Goal: Check status: Check status

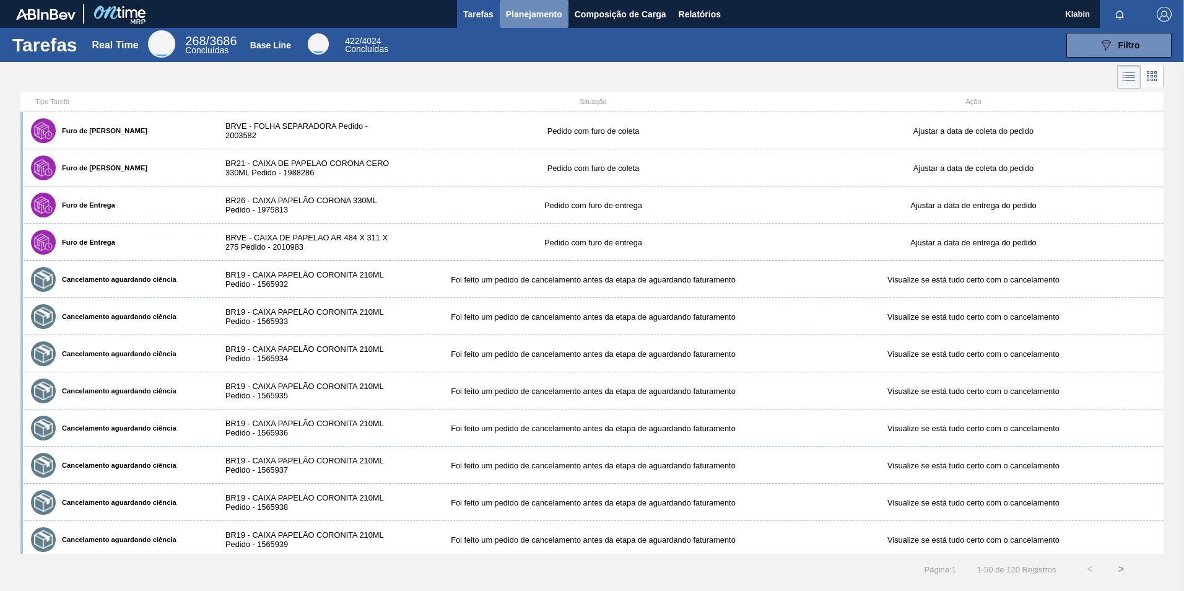
click at [557, 19] on span "Planejamento" at bounding box center [534, 14] width 56 height 15
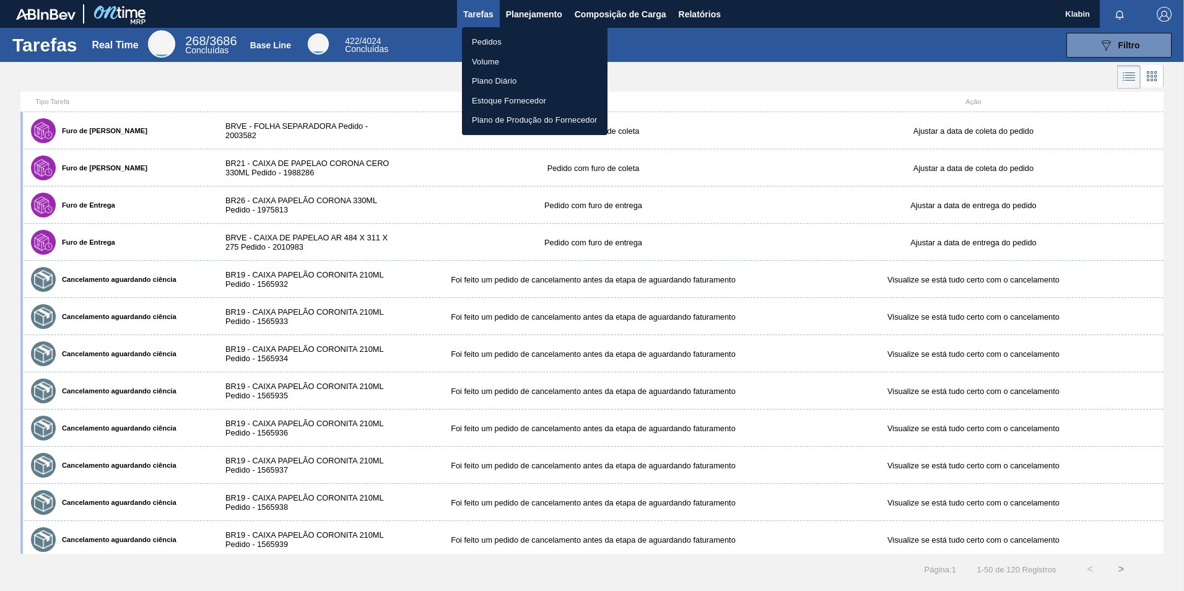
click at [505, 45] on li "Pedidos" at bounding box center [535, 42] width 146 height 20
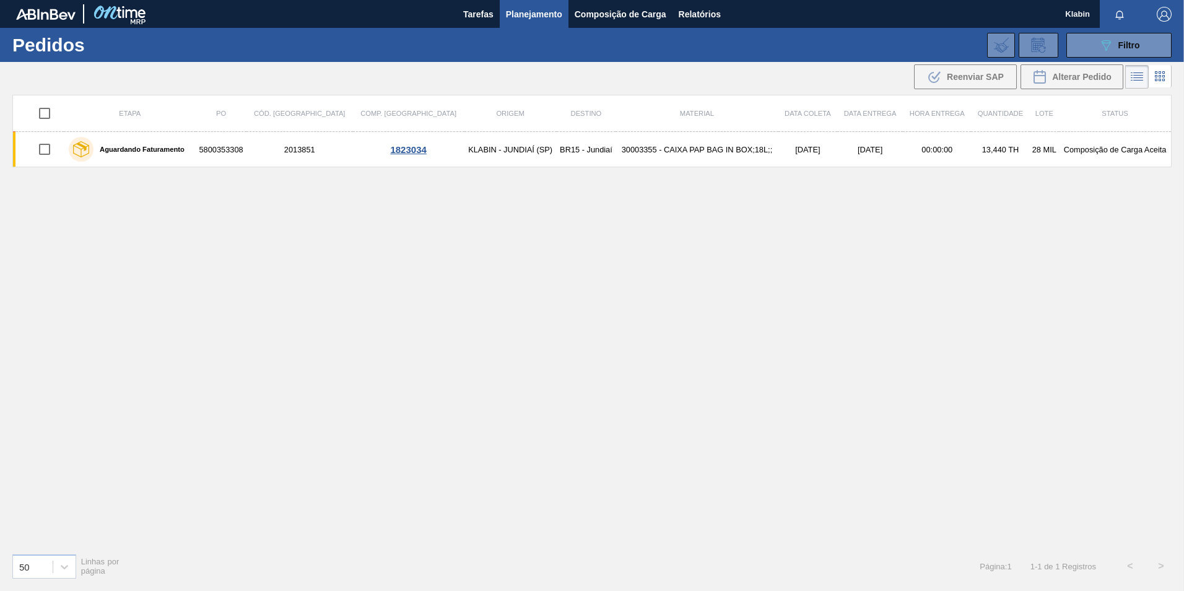
click at [1155, 77] on icon at bounding box center [1156, 76] width 2 height 2
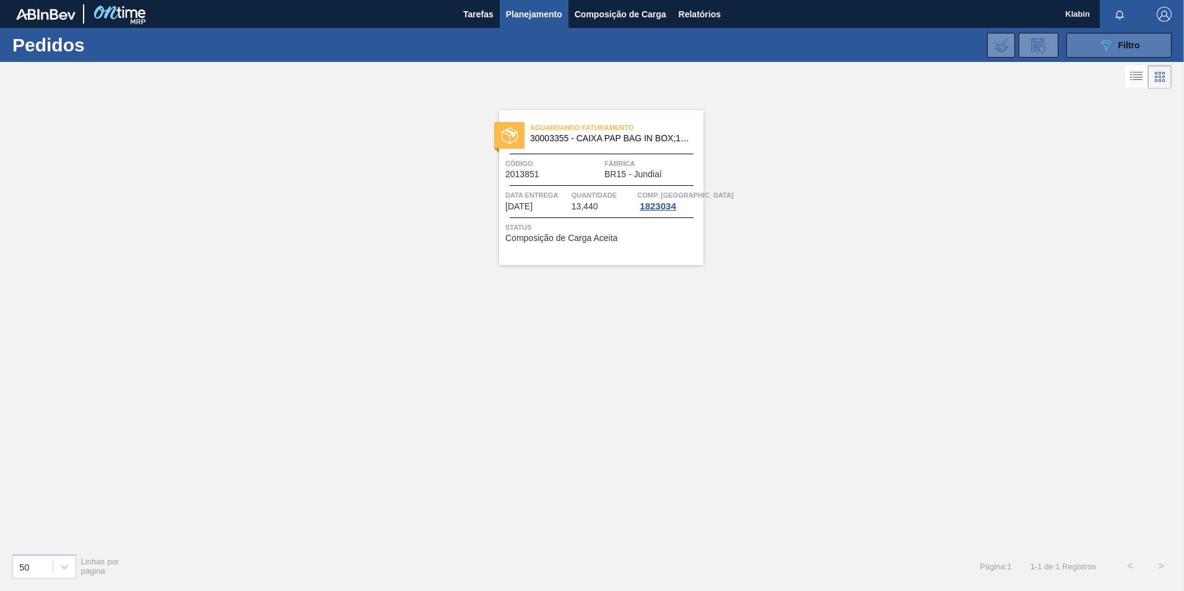
click at [1126, 35] on button "089F7B8B-B2A5-4AFE-B5C0-19BA573D28AC Filtro" at bounding box center [1118, 45] width 105 height 25
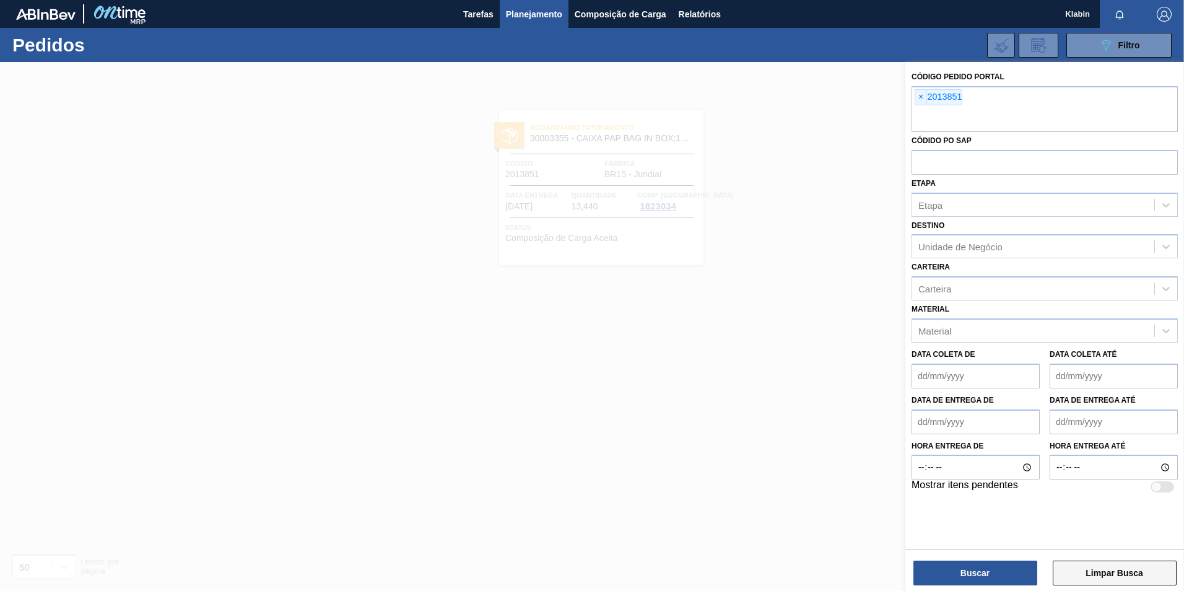
click at [1086, 567] on button "Limpar Busca" at bounding box center [1115, 572] width 124 height 25
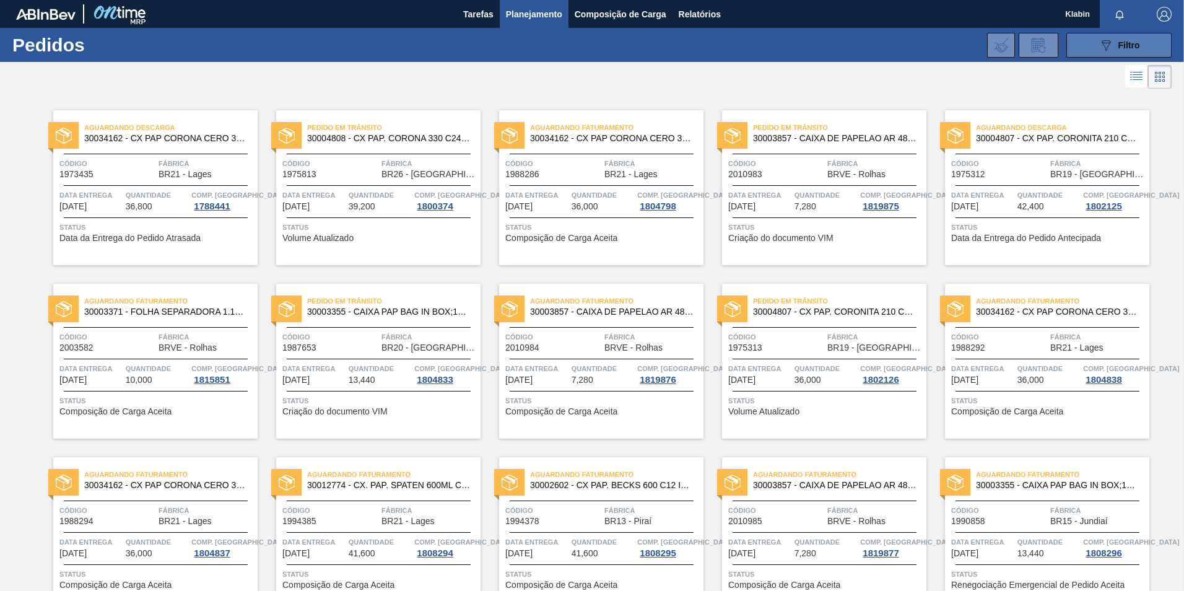
click at [1136, 41] on span "Filtro" at bounding box center [1129, 45] width 22 height 10
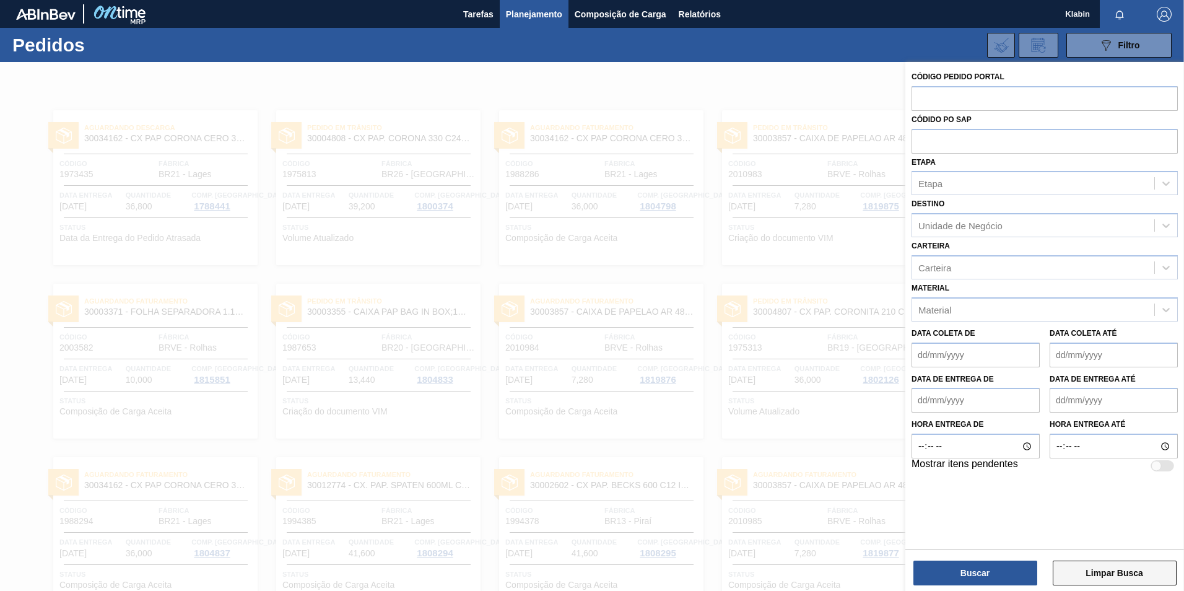
click at [1106, 577] on button "Limpar Busca" at bounding box center [1115, 572] width 124 height 25
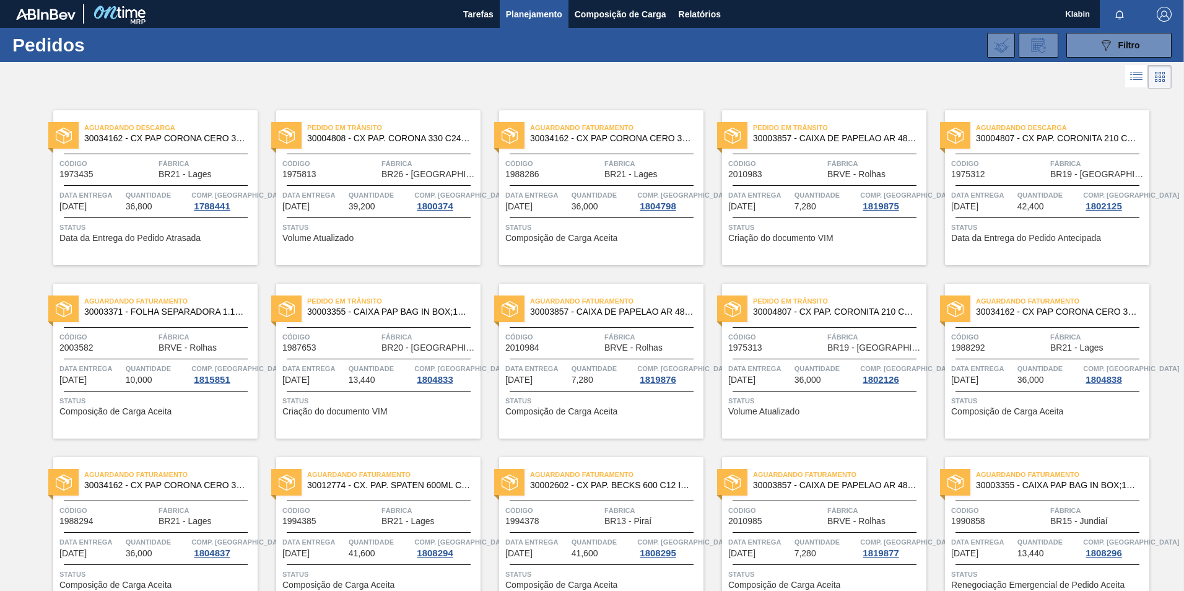
click at [1130, 78] on icon at bounding box center [1136, 76] width 15 height 15
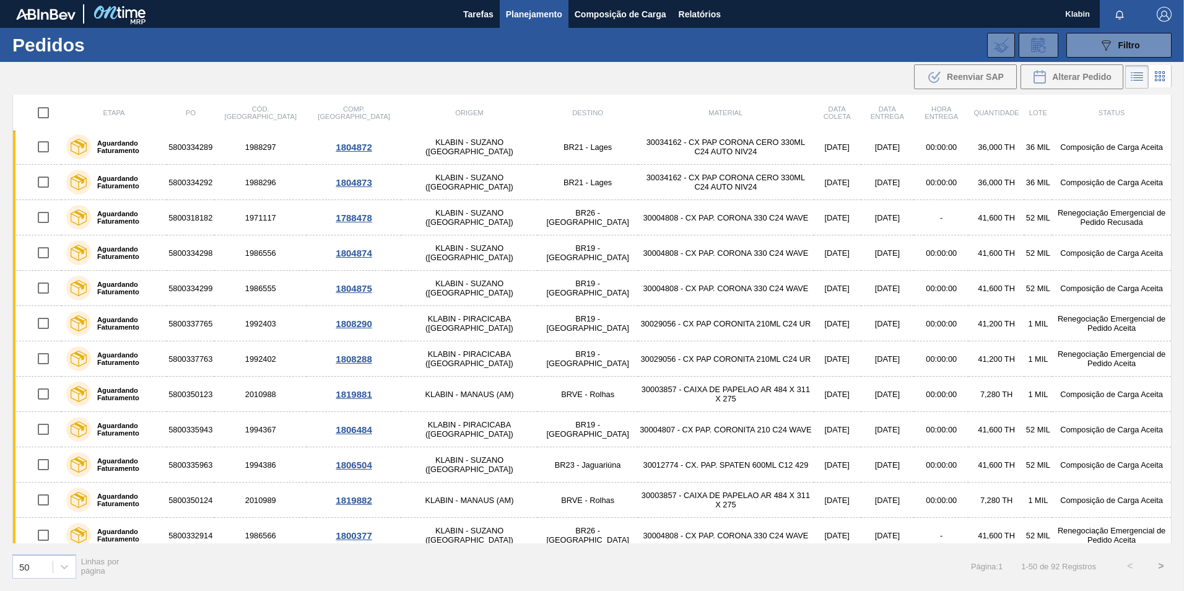
scroll to position [1353, 0]
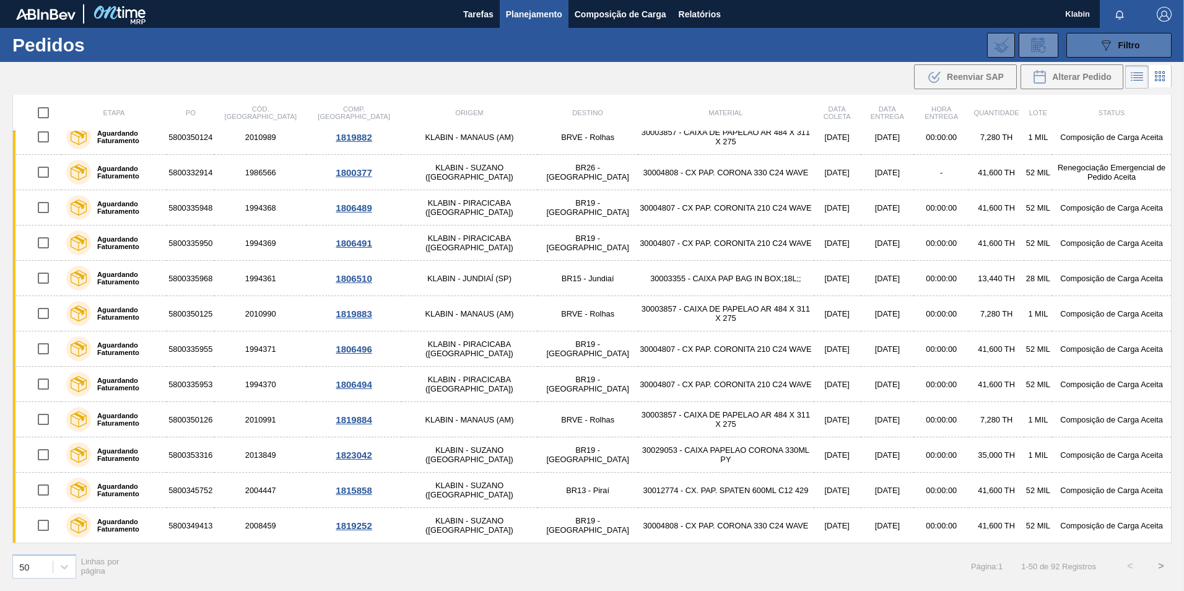
click at [1118, 46] on span "Filtro" at bounding box center [1129, 45] width 22 height 10
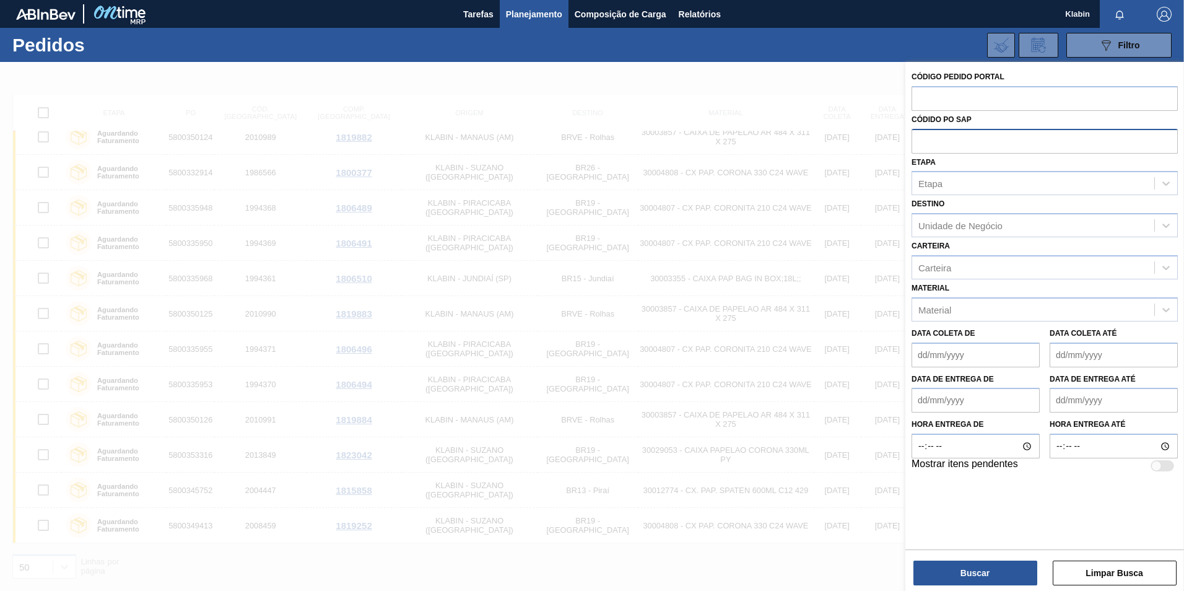
click at [950, 141] on input "text" at bounding box center [1044, 141] width 266 height 24
type input "5800335005"
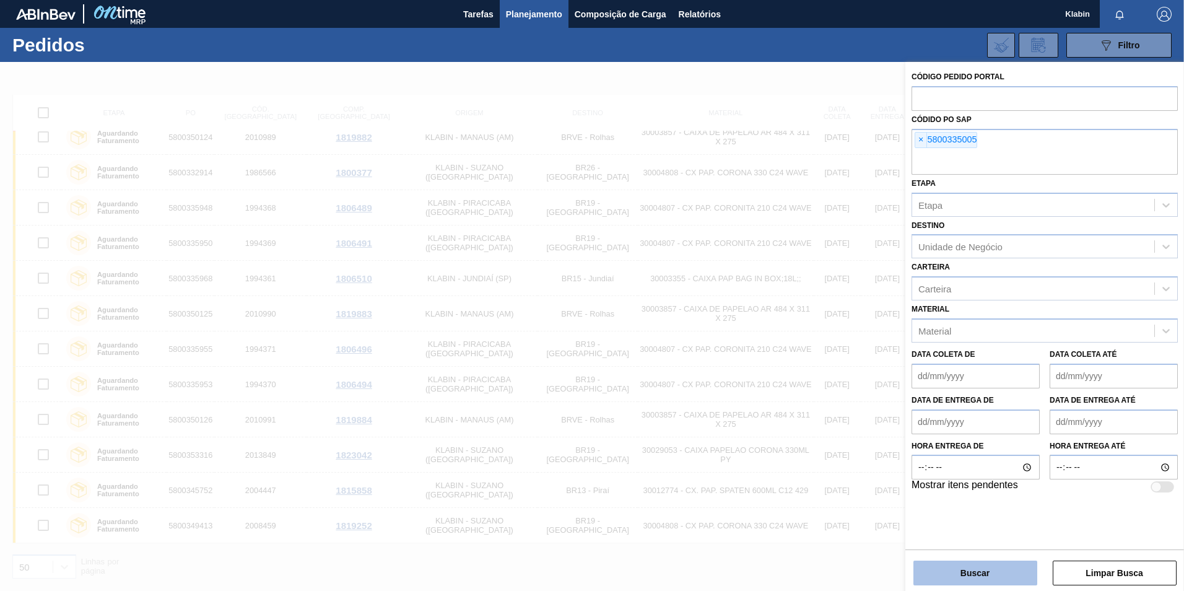
click at [999, 581] on button "Buscar" at bounding box center [975, 572] width 124 height 25
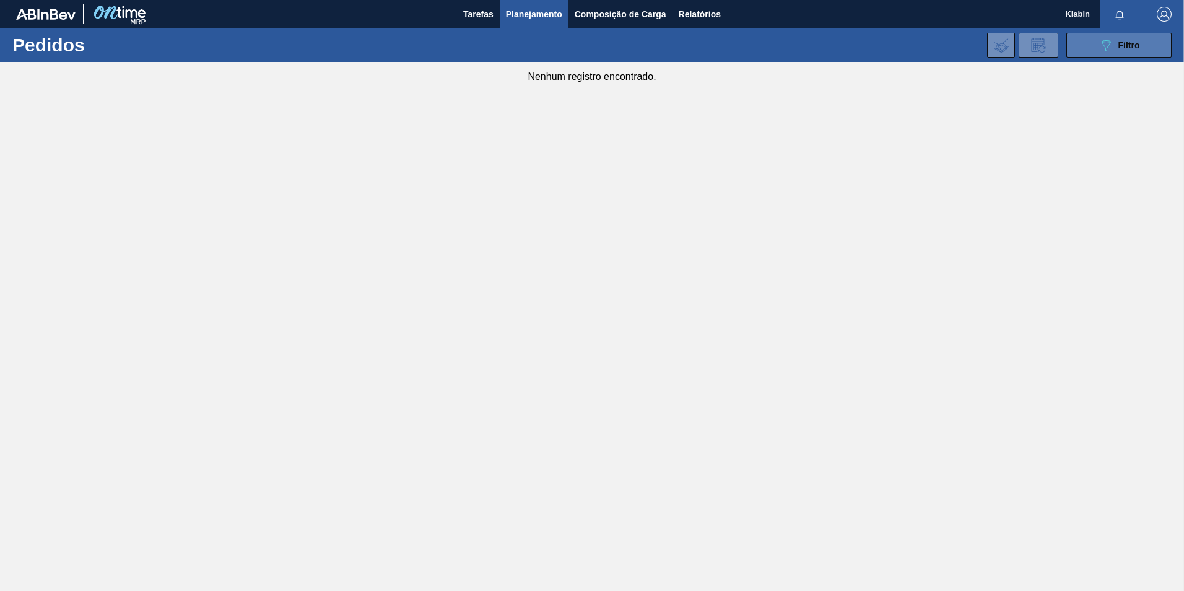
click at [1104, 42] on icon "089F7B8B-B2A5-4AFE-B5C0-19BA573D28AC" at bounding box center [1105, 45] width 15 height 15
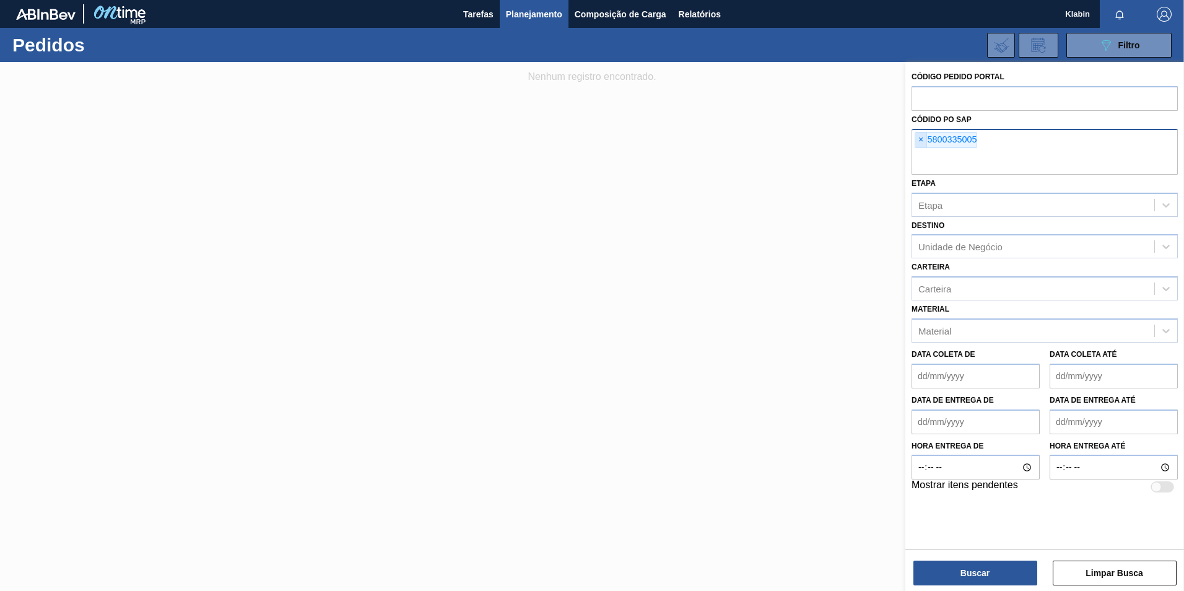
click at [921, 139] on span "×" at bounding box center [921, 140] width 12 height 15
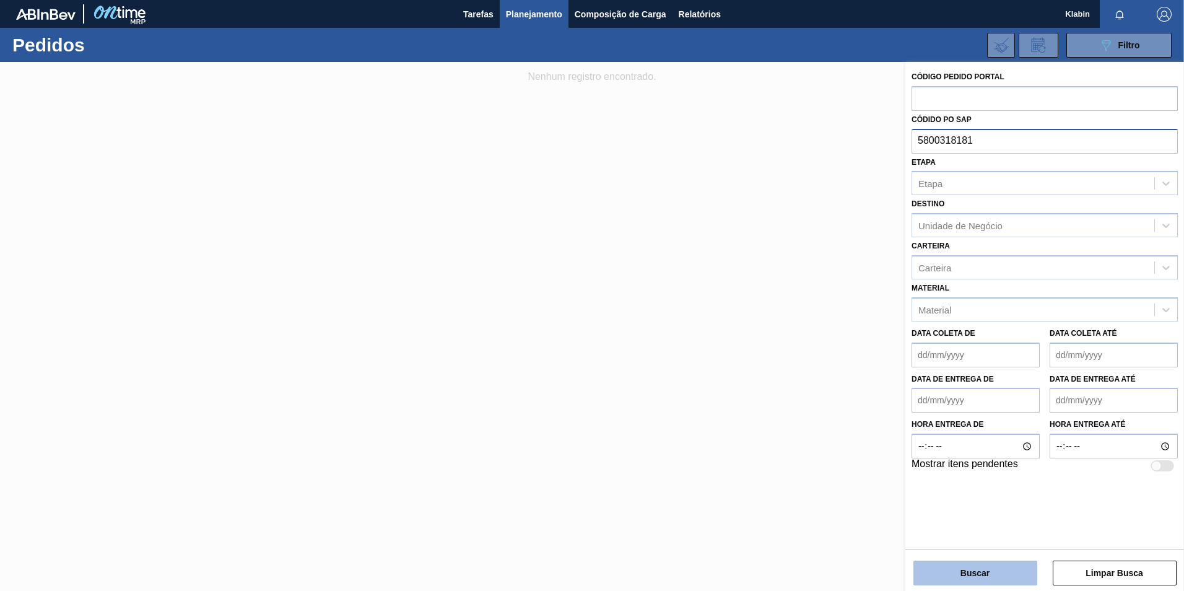
type input "5800318181"
click at [997, 575] on button "Buscar" at bounding box center [975, 572] width 124 height 25
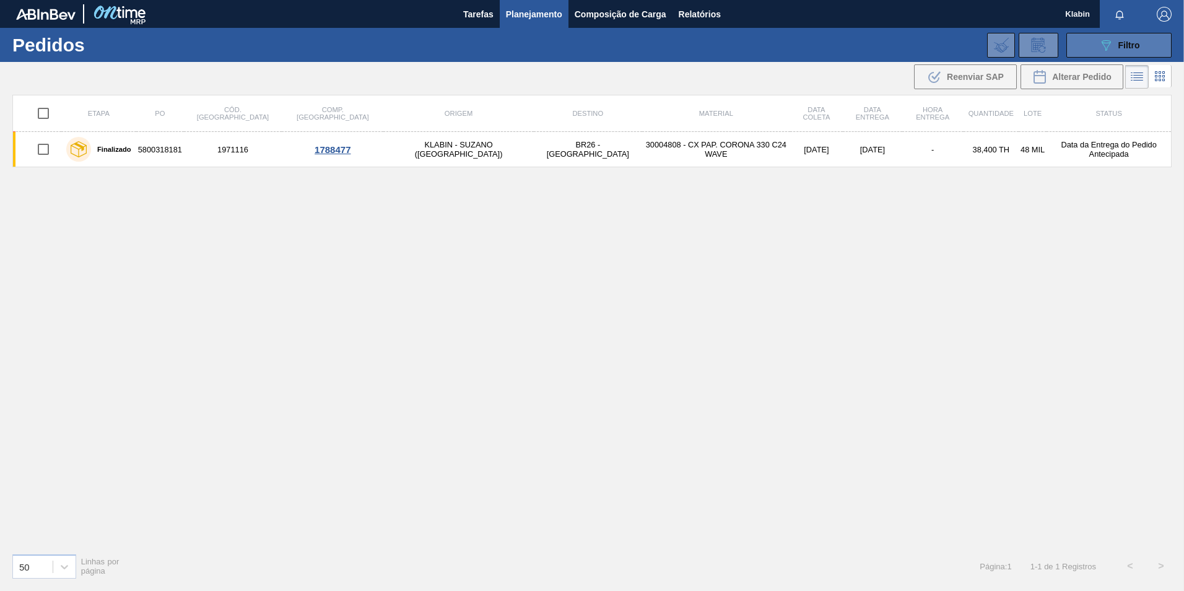
click at [1111, 44] on icon "089F7B8B-B2A5-4AFE-B5C0-19BA573D28AC" at bounding box center [1105, 45] width 15 height 15
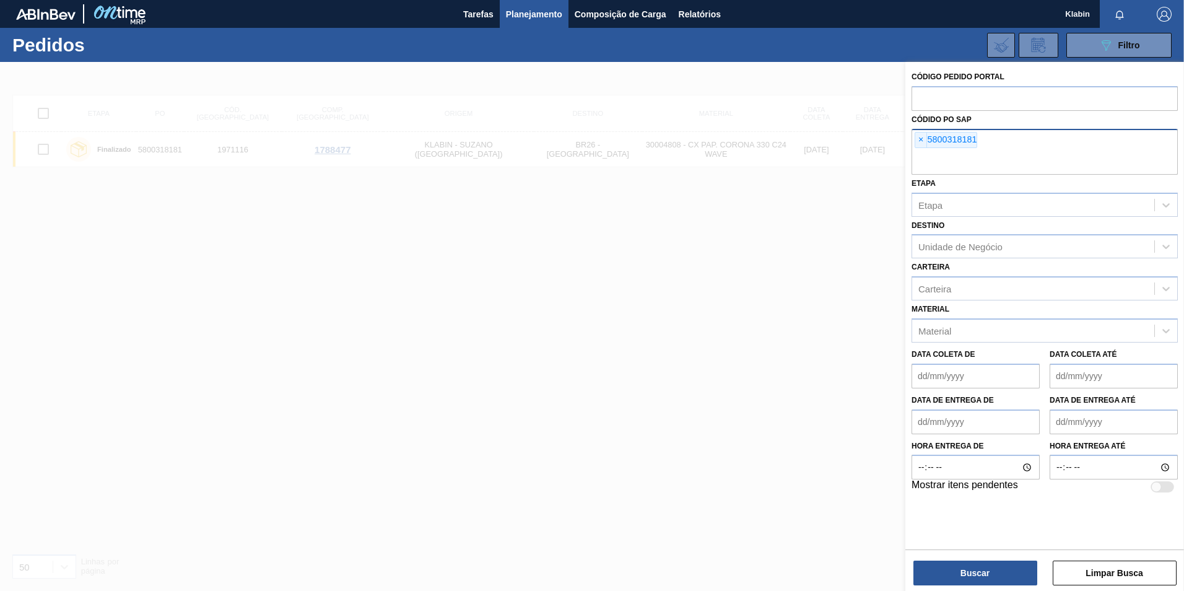
click at [913, 139] on div "× 5800318181" at bounding box center [1044, 152] width 266 height 46
click at [921, 140] on span "×" at bounding box center [921, 140] width 12 height 15
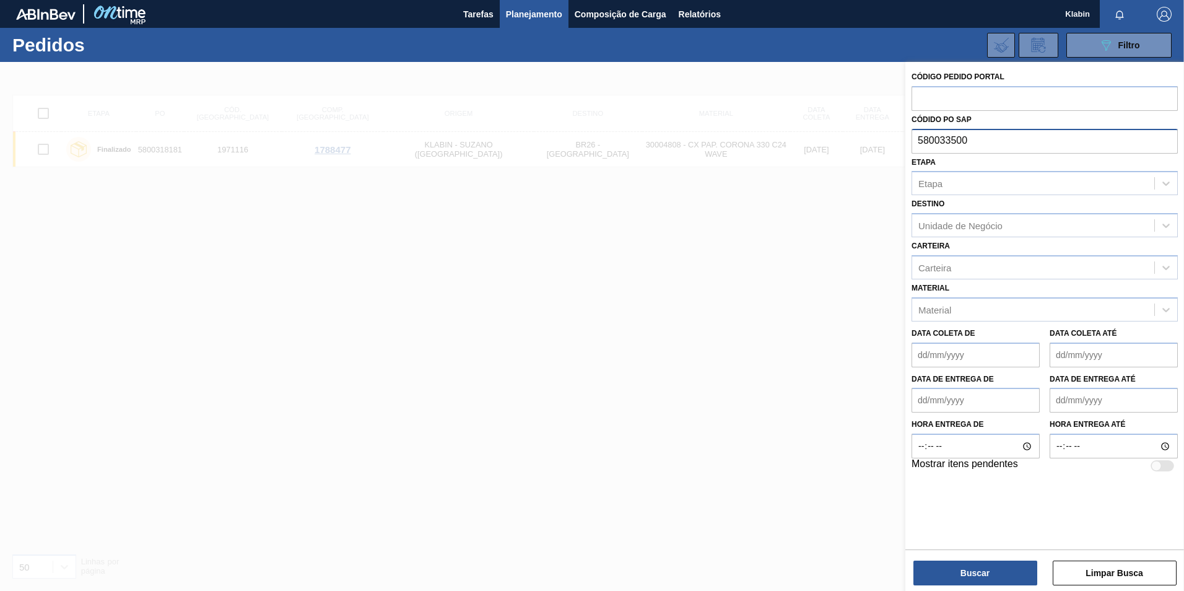
type input "5800335006"
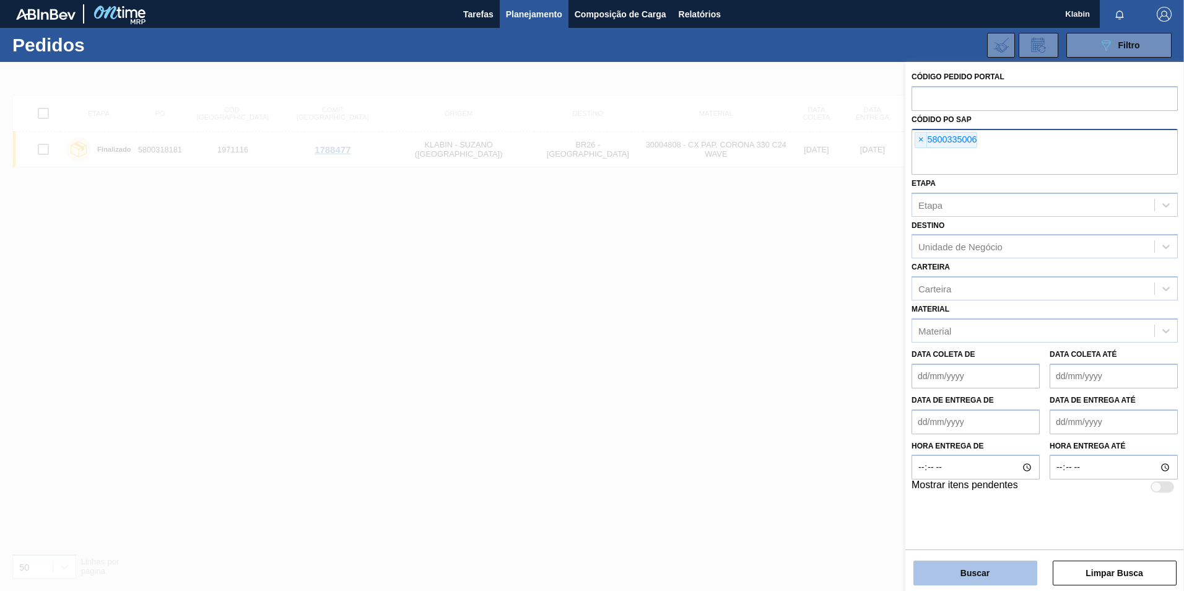
click at [1004, 574] on button "Buscar" at bounding box center [975, 572] width 124 height 25
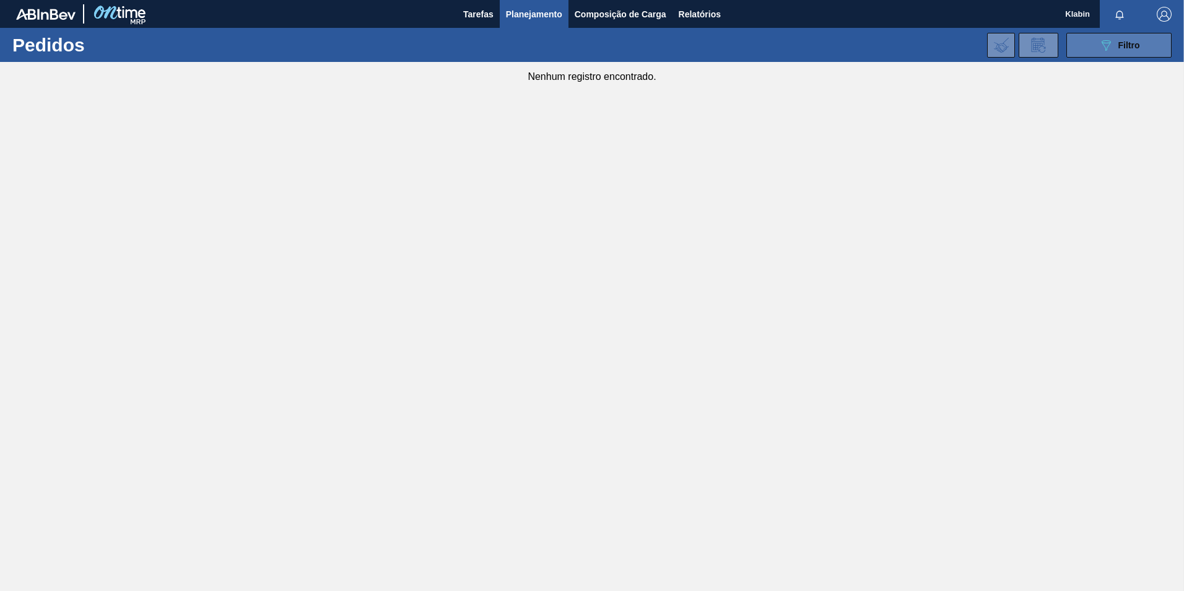
click at [1132, 43] on span "Filtro" at bounding box center [1129, 45] width 22 height 10
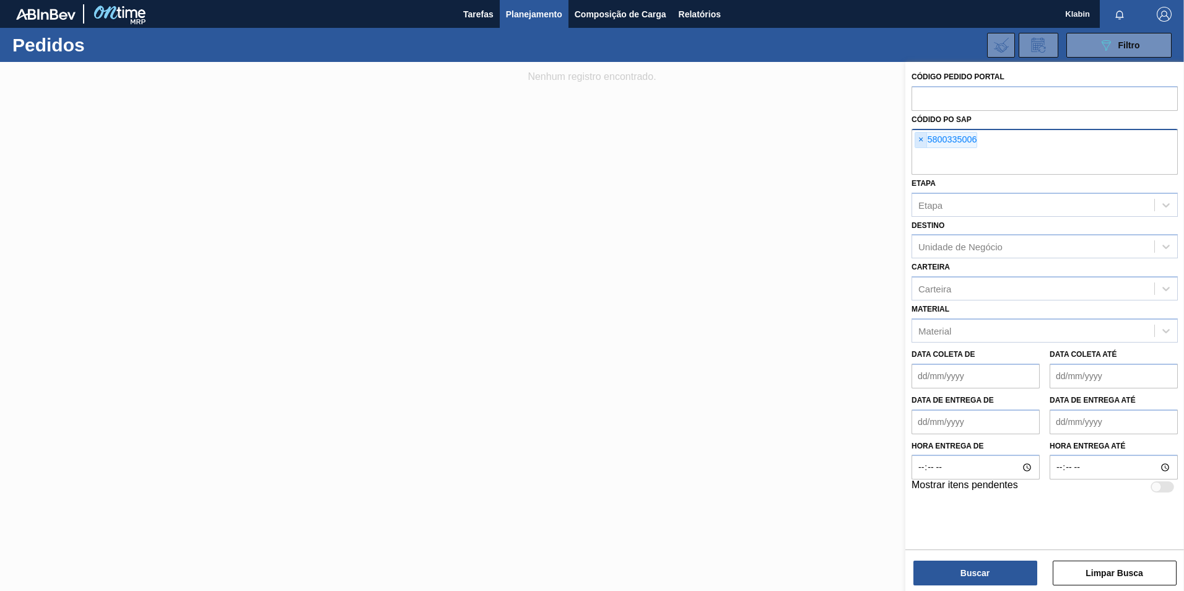
click at [918, 139] on span "×" at bounding box center [921, 140] width 12 height 15
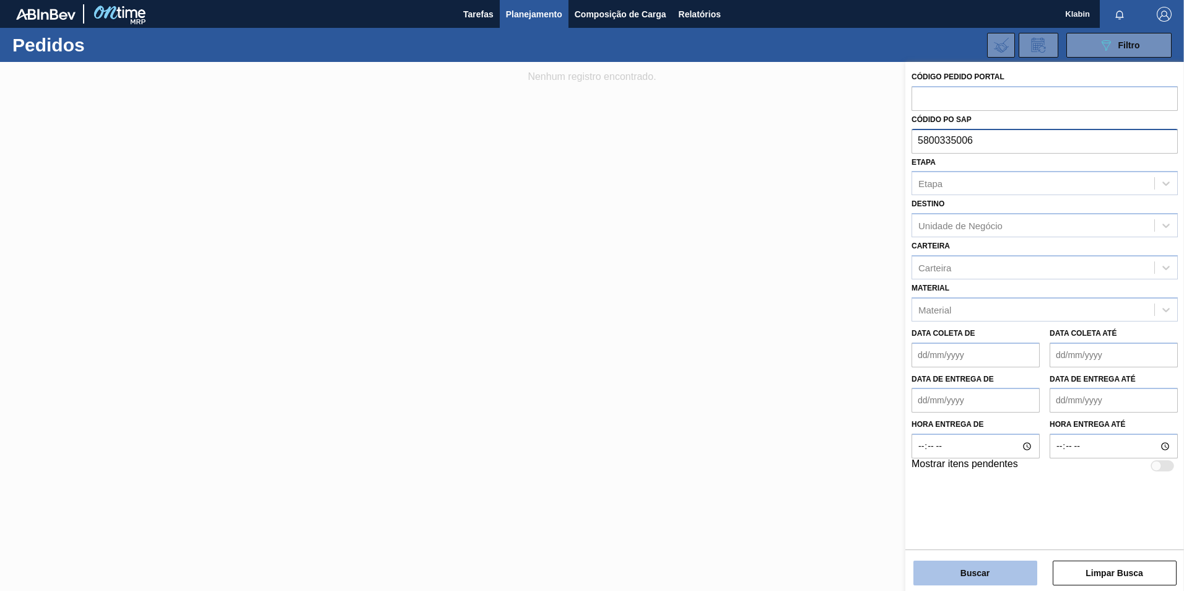
type input "5800335006"
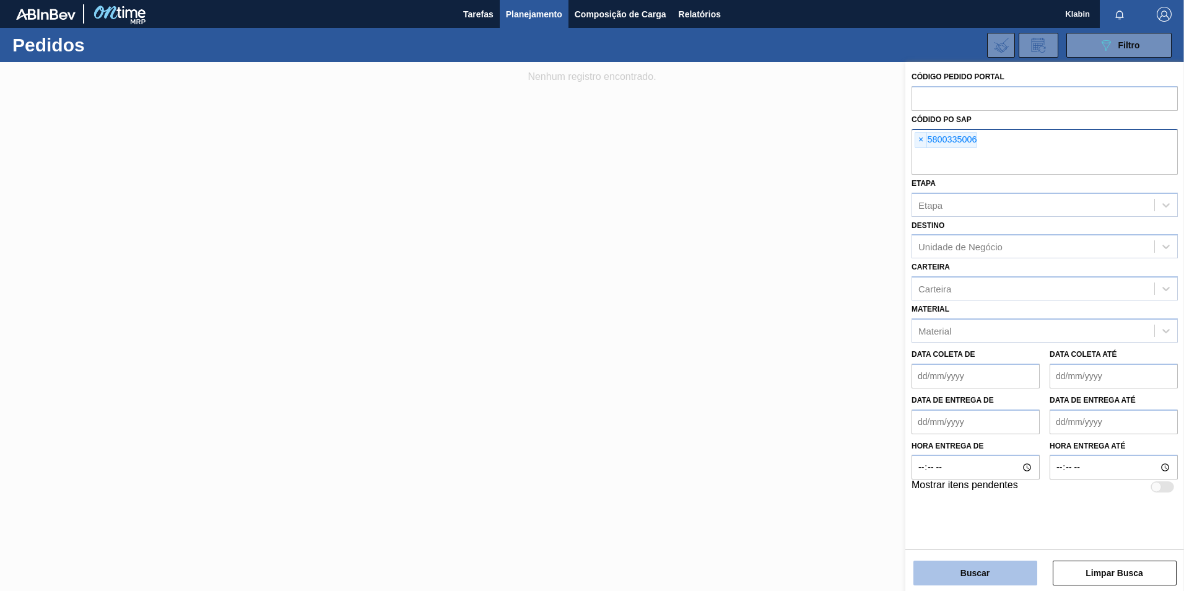
click at [1014, 576] on button "Buscar" at bounding box center [975, 572] width 124 height 25
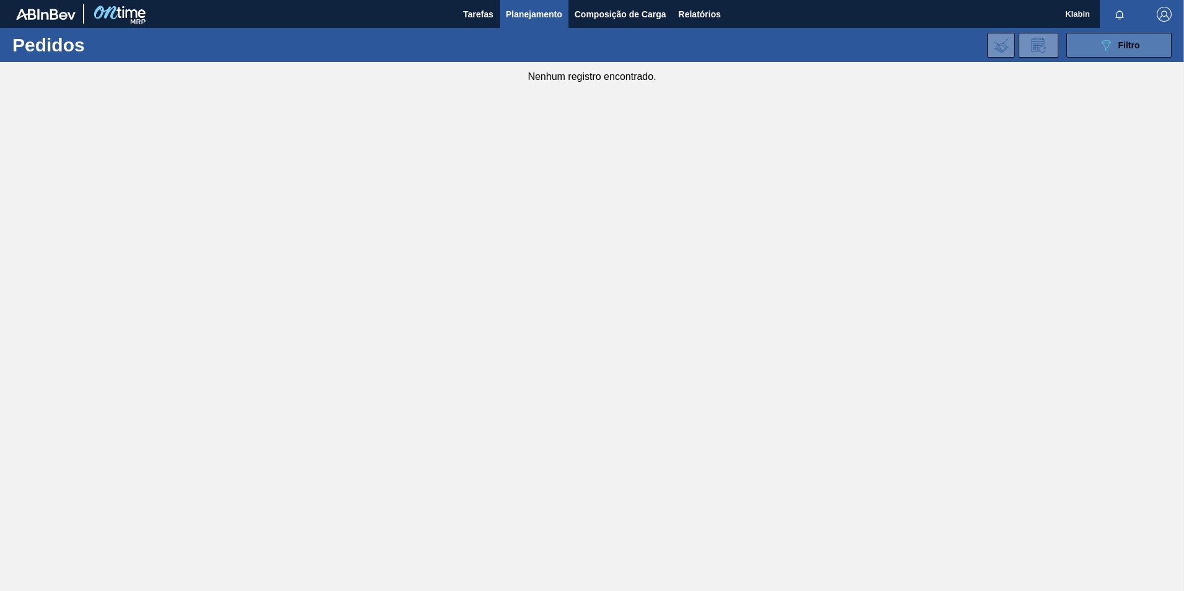
click at [1115, 44] on div "089F7B8B-B2A5-4AFE-B5C0-19BA573D28AC Filtro" at bounding box center [1118, 45] width 41 height 15
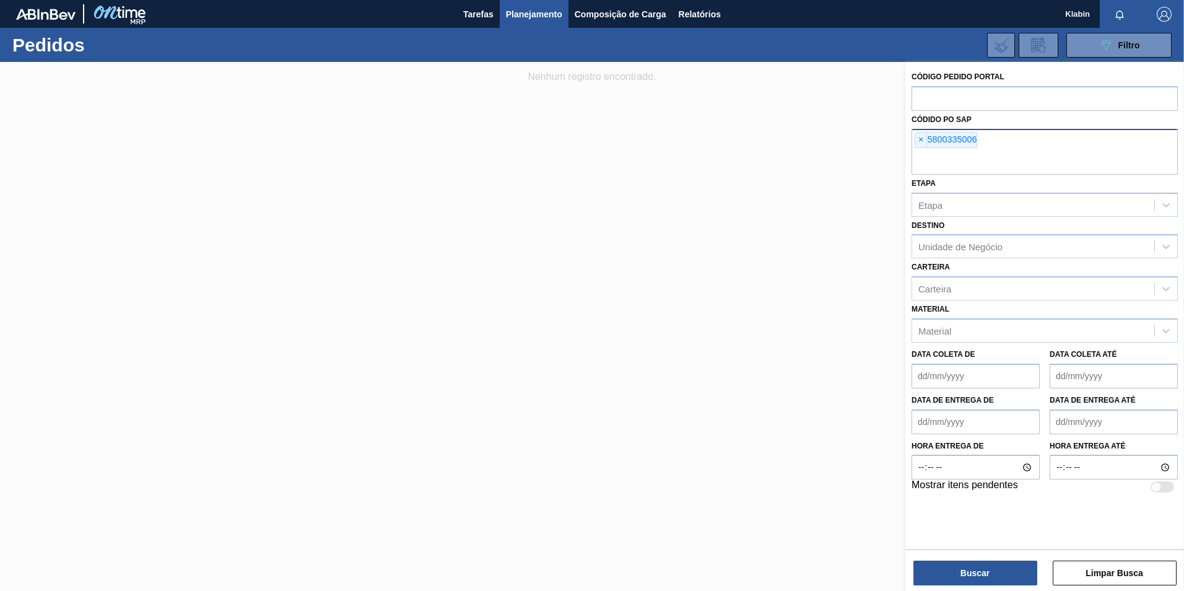
click at [918, 135] on span "×" at bounding box center [921, 140] width 12 height 15
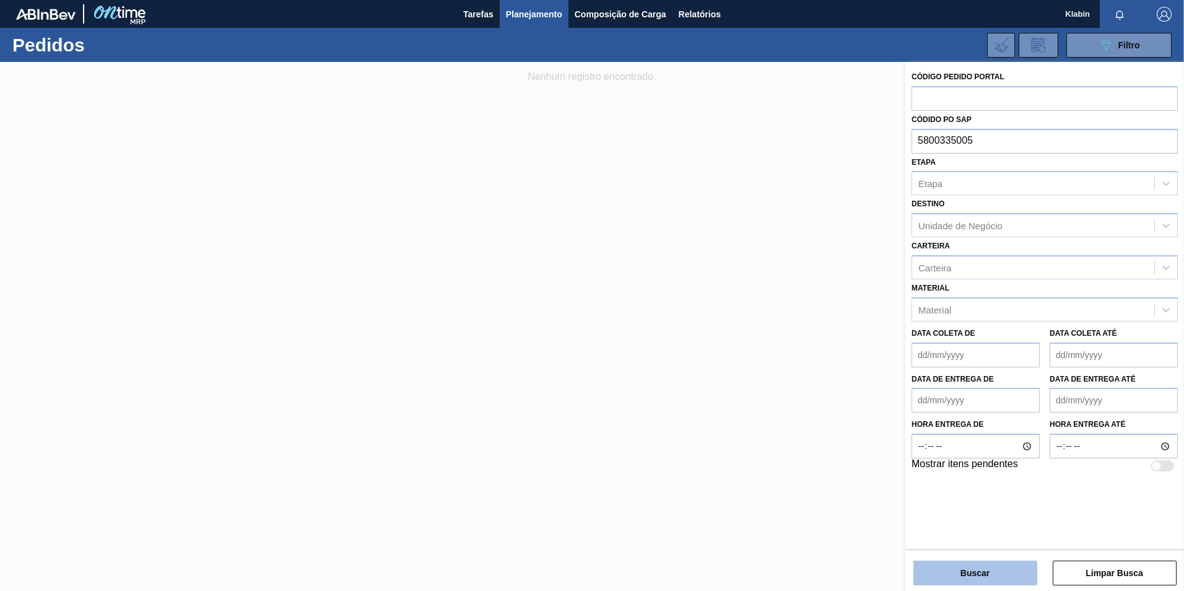
type input "5800335005"
click at [996, 578] on button "Buscar" at bounding box center [975, 572] width 124 height 25
